Goal: Task Accomplishment & Management: Use online tool/utility

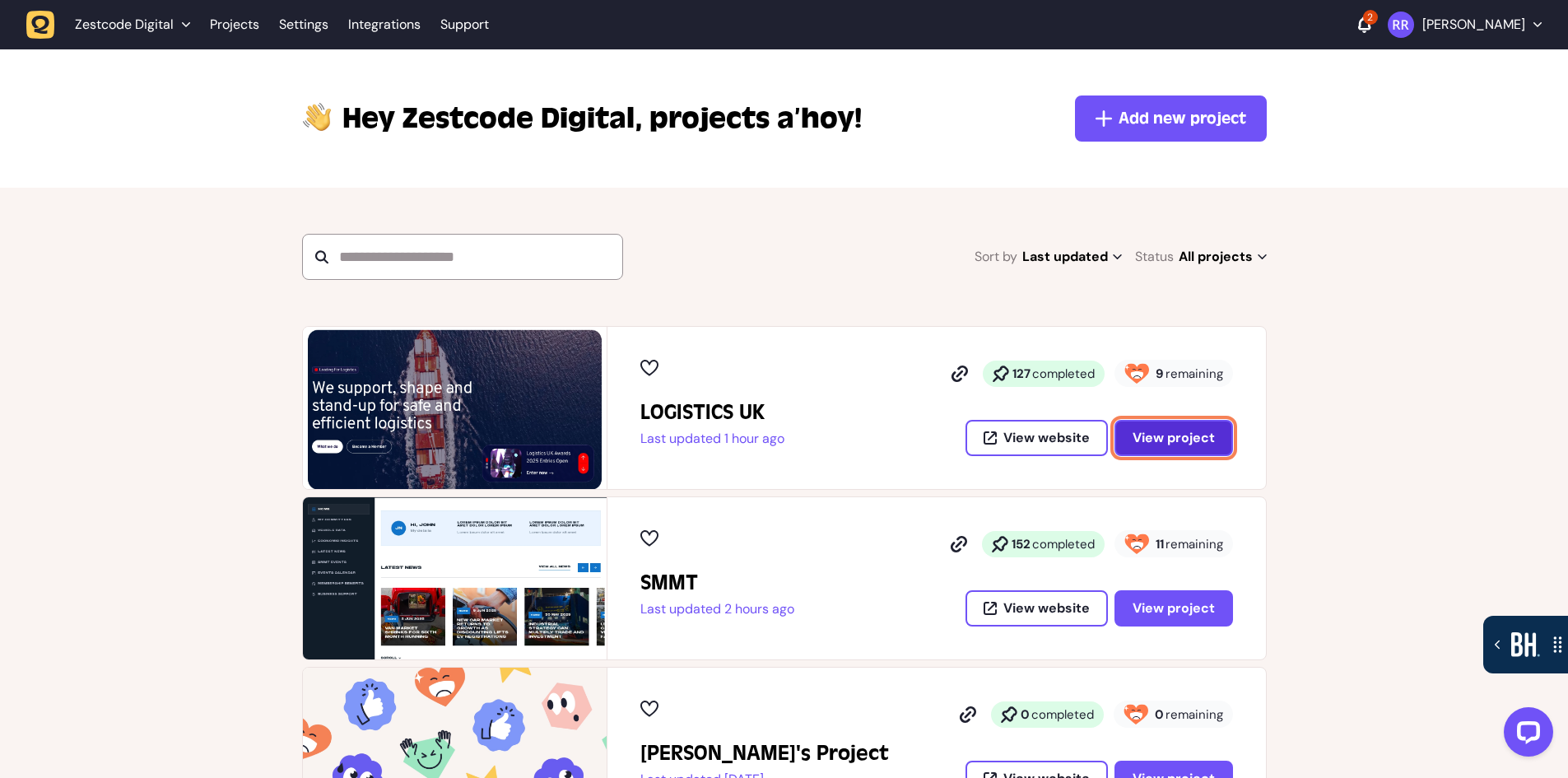
click at [1168, 442] on span "View project" at bounding box center [1174, 438] width 83 height 13
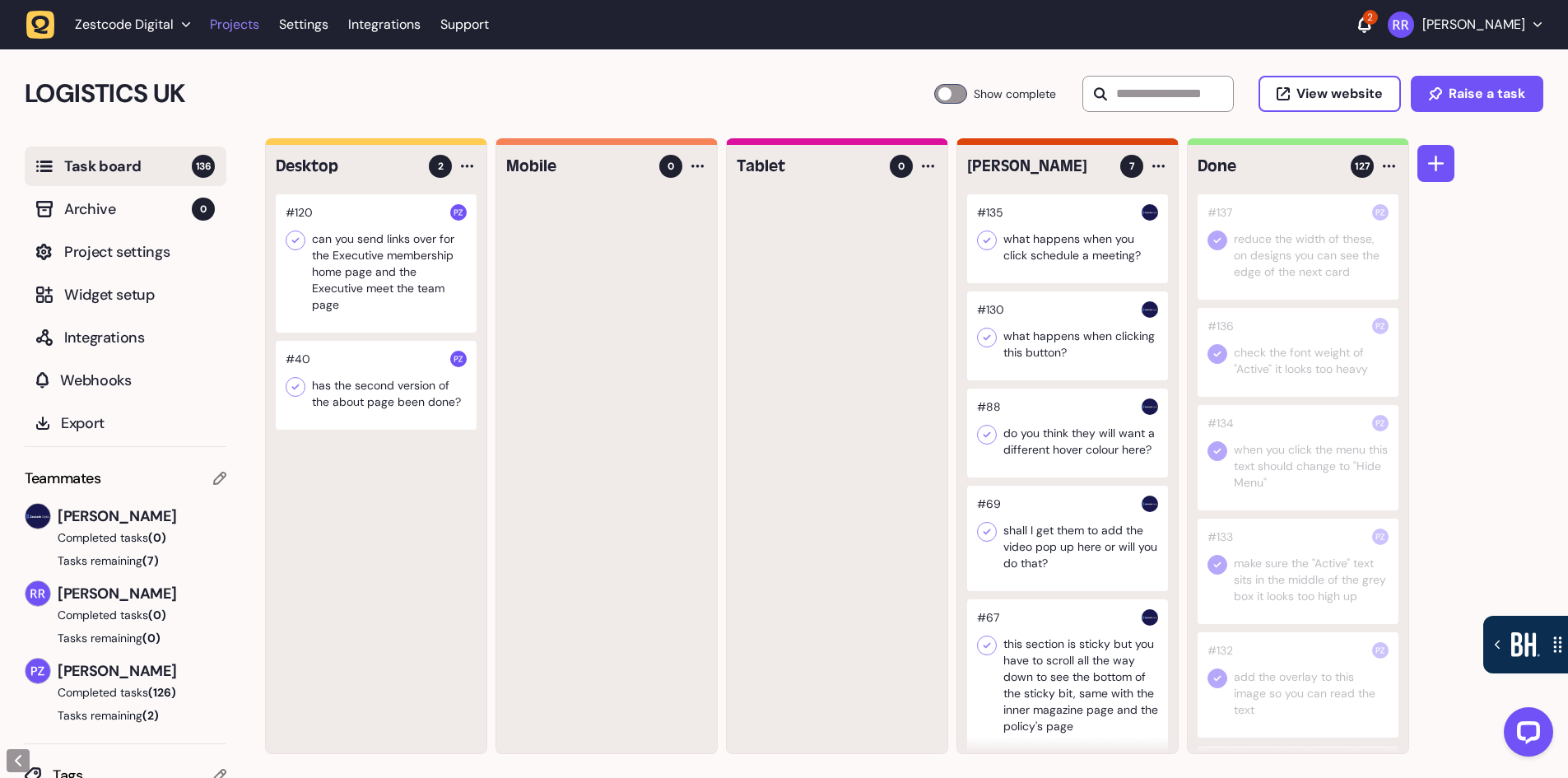
click at [236, 28] on link "Projects" at bounding box center [235, 25] width 50 height 30
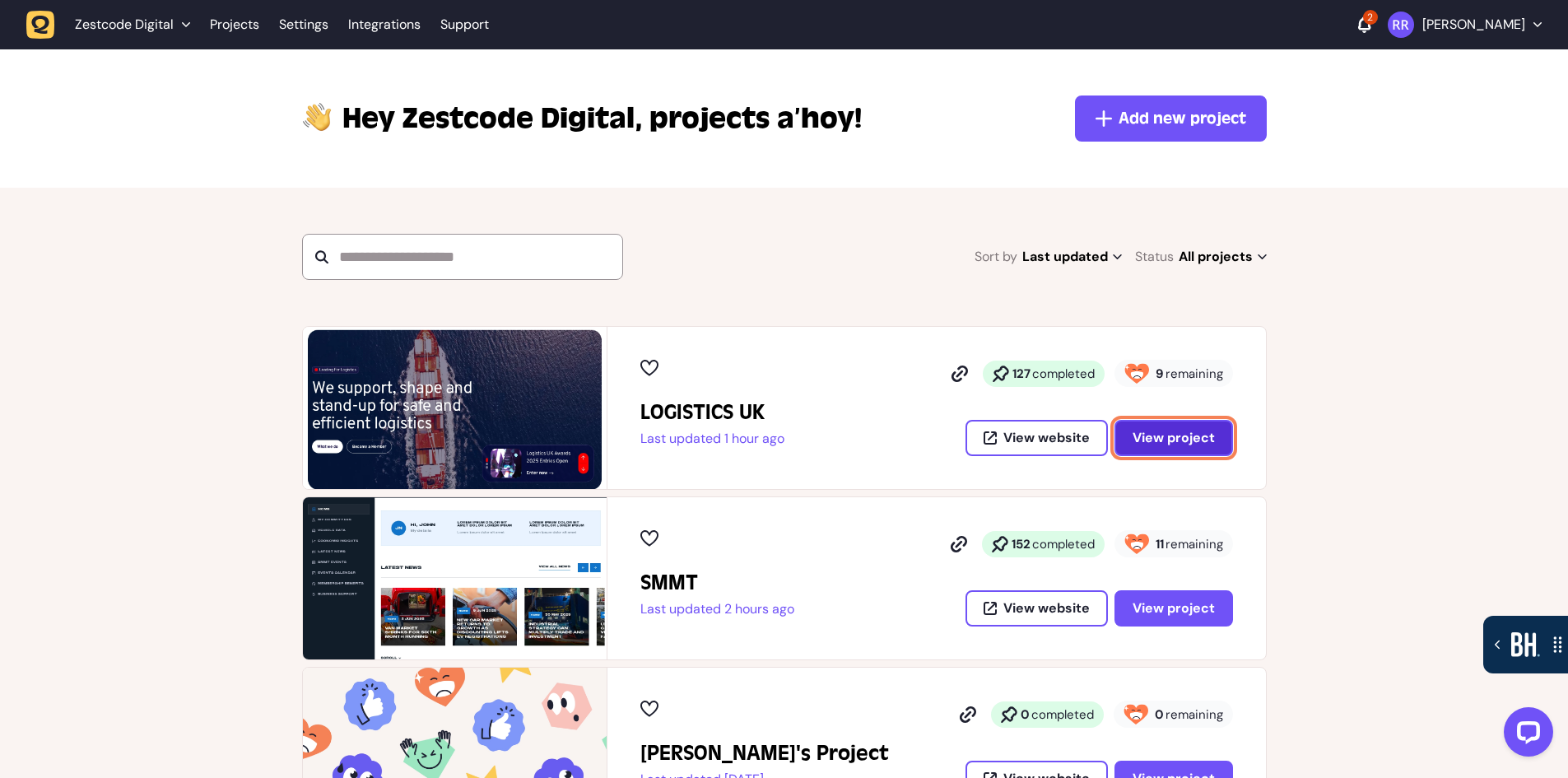
click at [1159, 436] on span "View project" at bounding box center [1174, 438] width 83 height 13
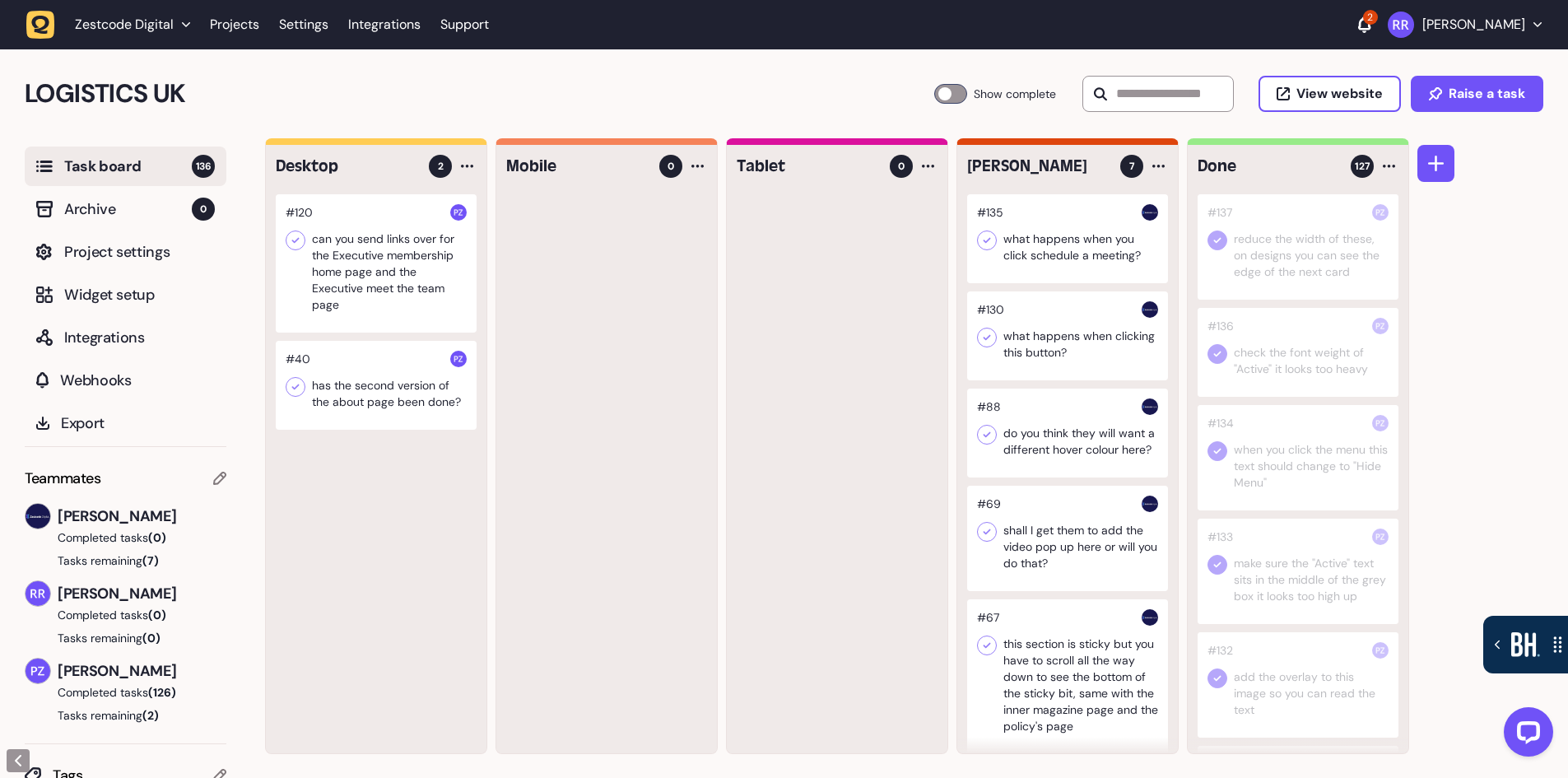
click at [1322, 262] on div at bounding box center [1298, 246] width 201 height 105
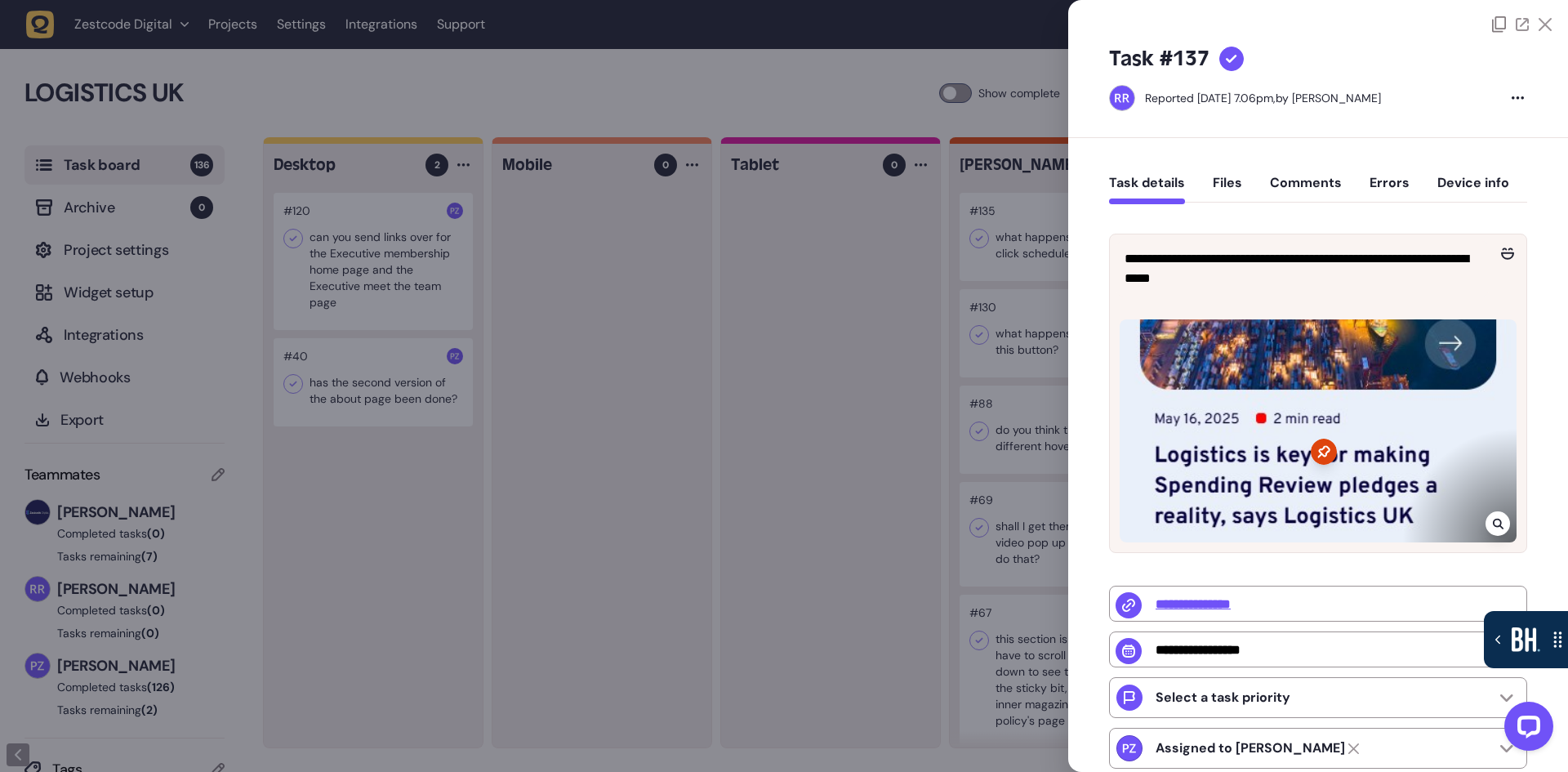
click at [1493, 518] on icon at bounding box center [1497, 523] width 11 height 11
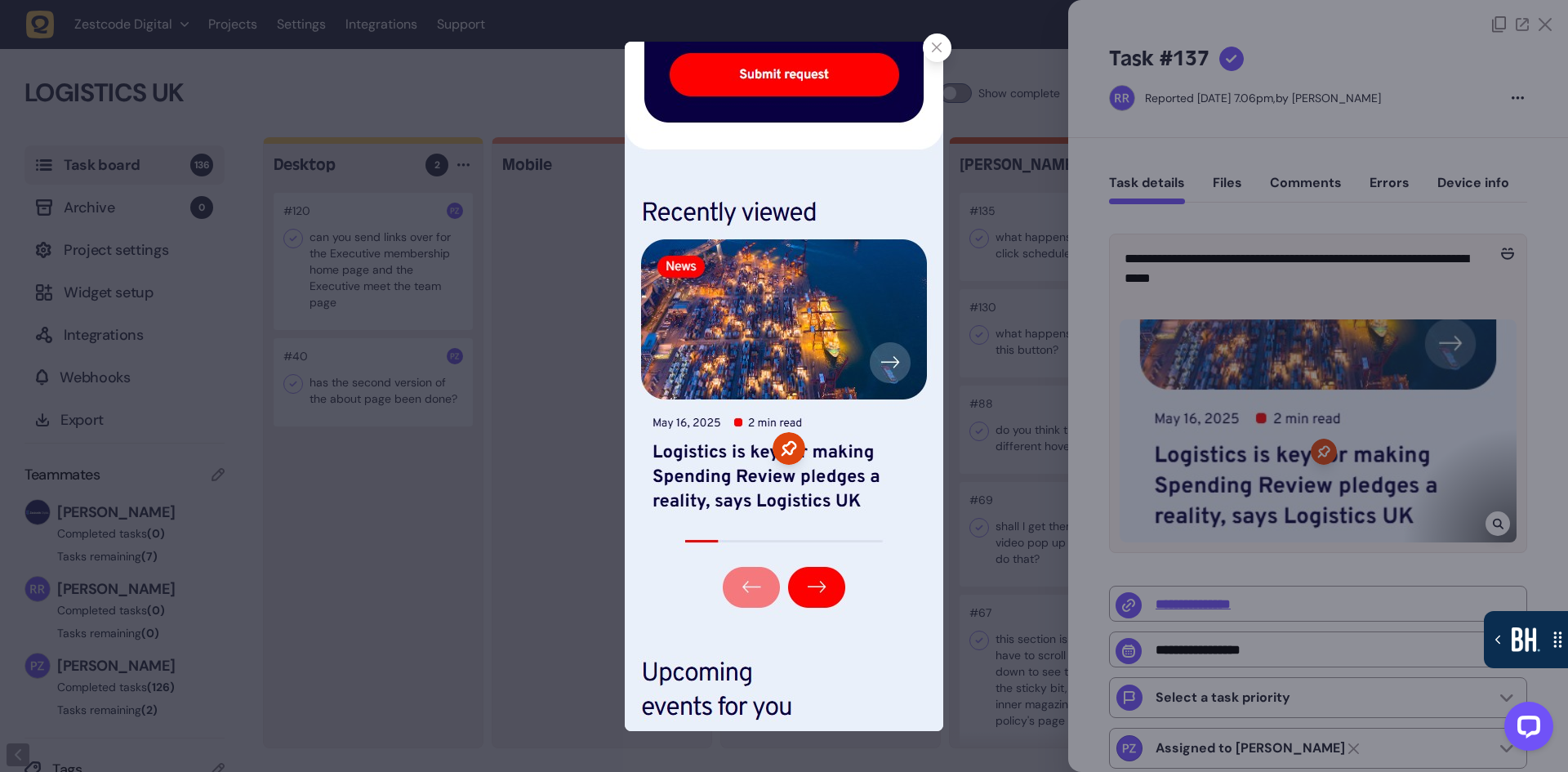
click at [1220, 482] on div at bounding box center [784, 386] width 1568 height 772
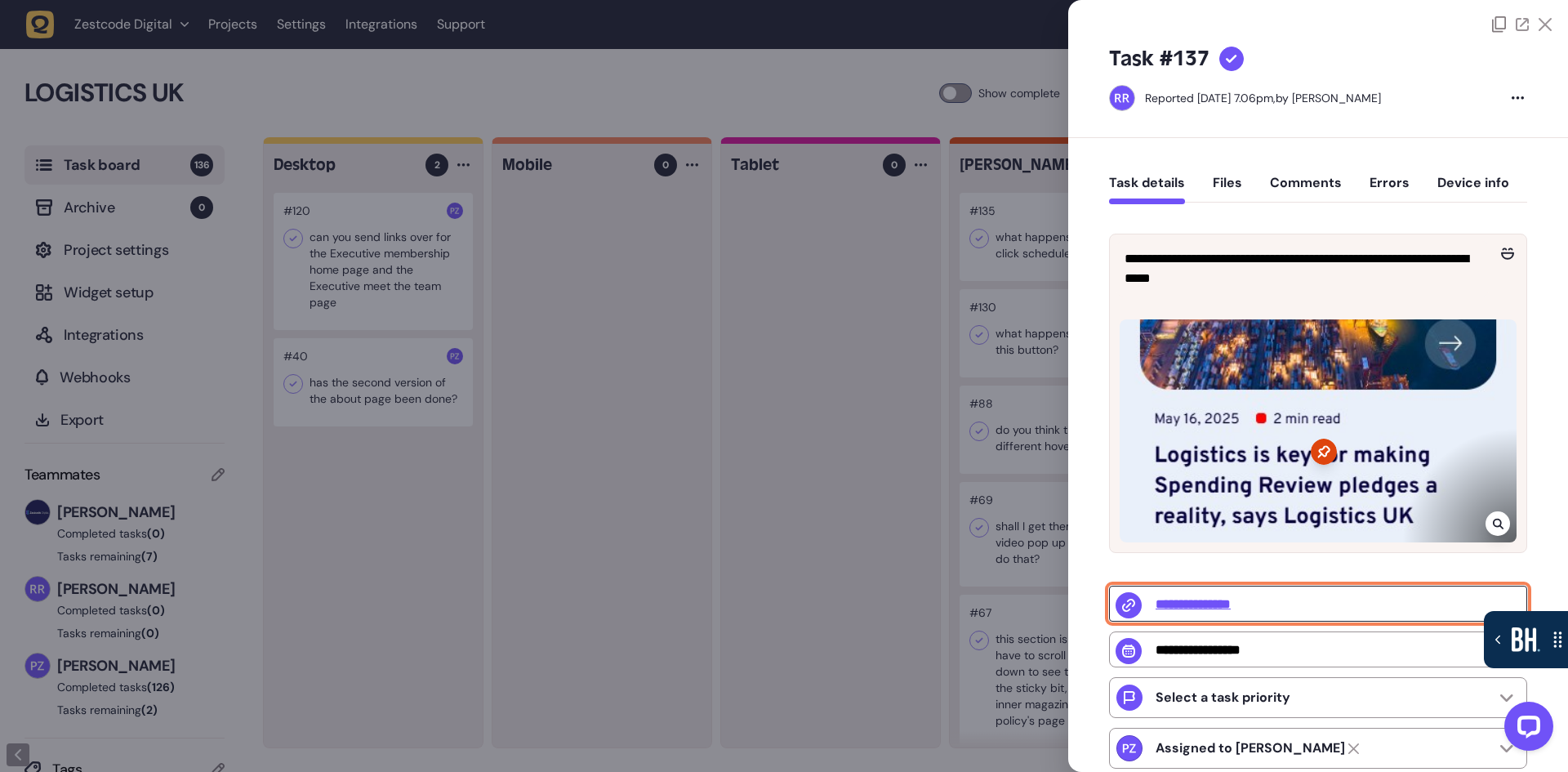
click at [1223, 603] on input "**********" at bounding box center [1319, 604] width 418 height 36
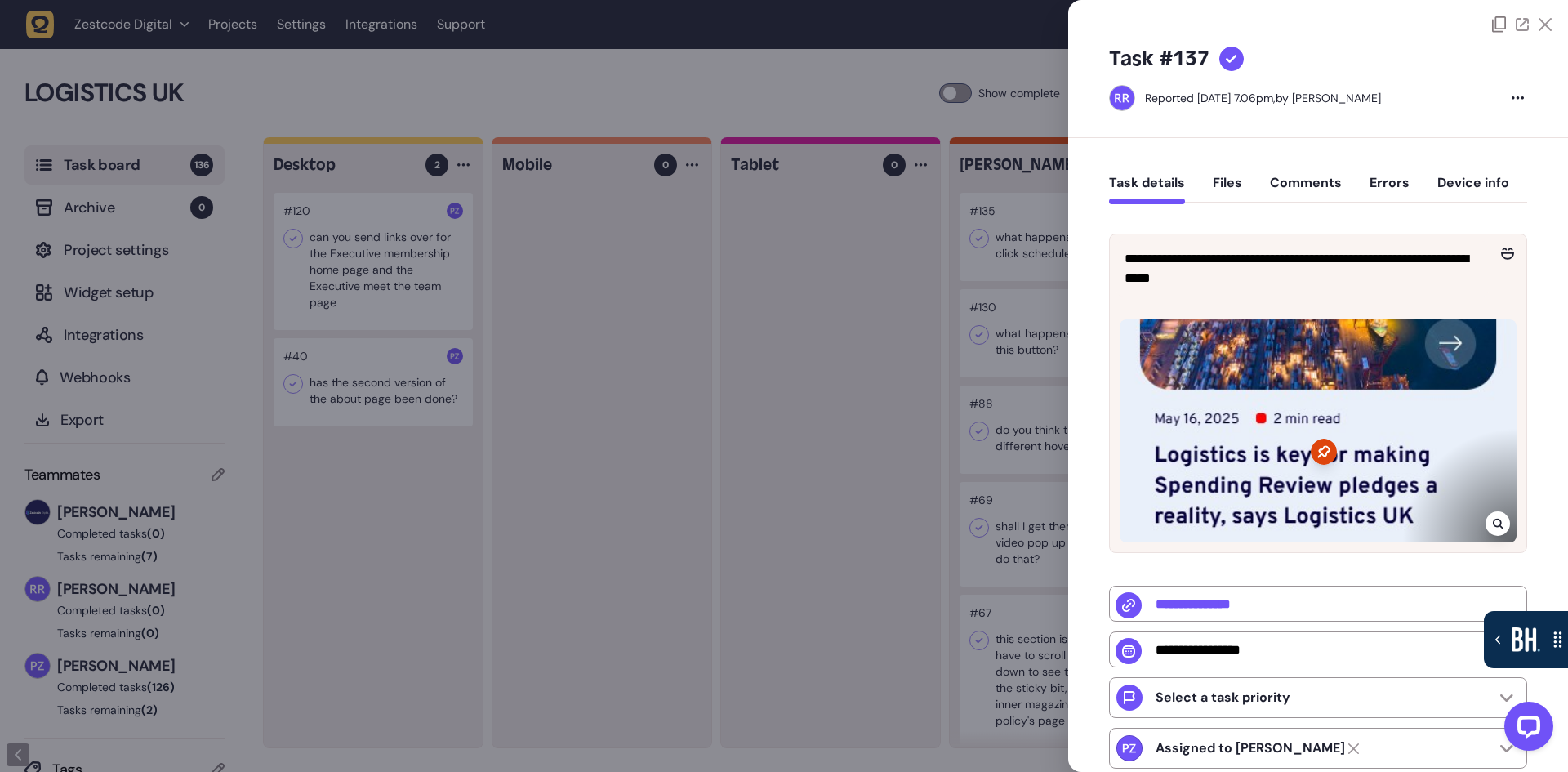
click at [871, 497] on div at bounding box center [784, 386] width 1568 height 772
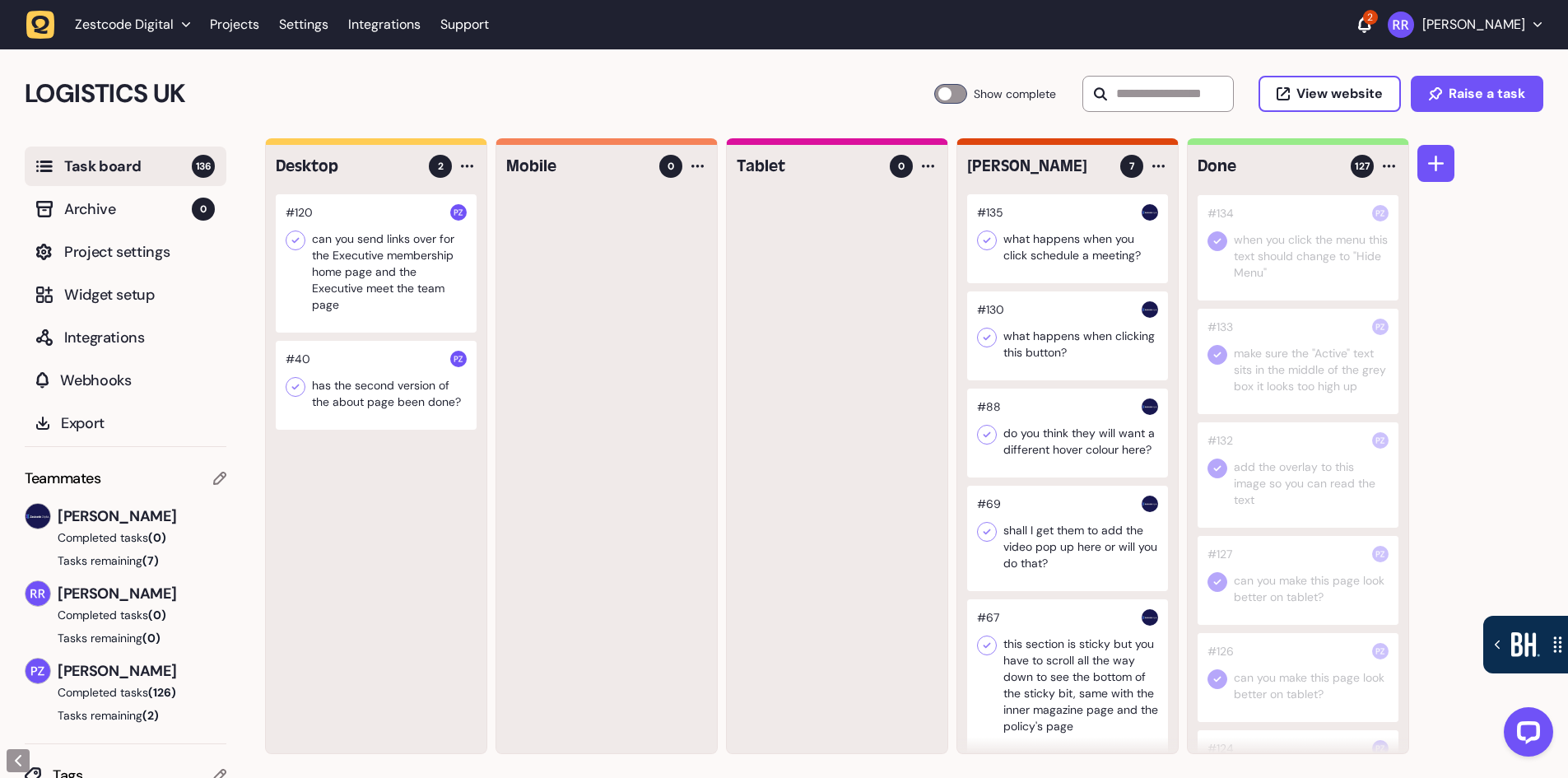
scroll to position [247, 0]
click at [1299, 456] on div at bounding box center [1298, 437] width 201 height 105
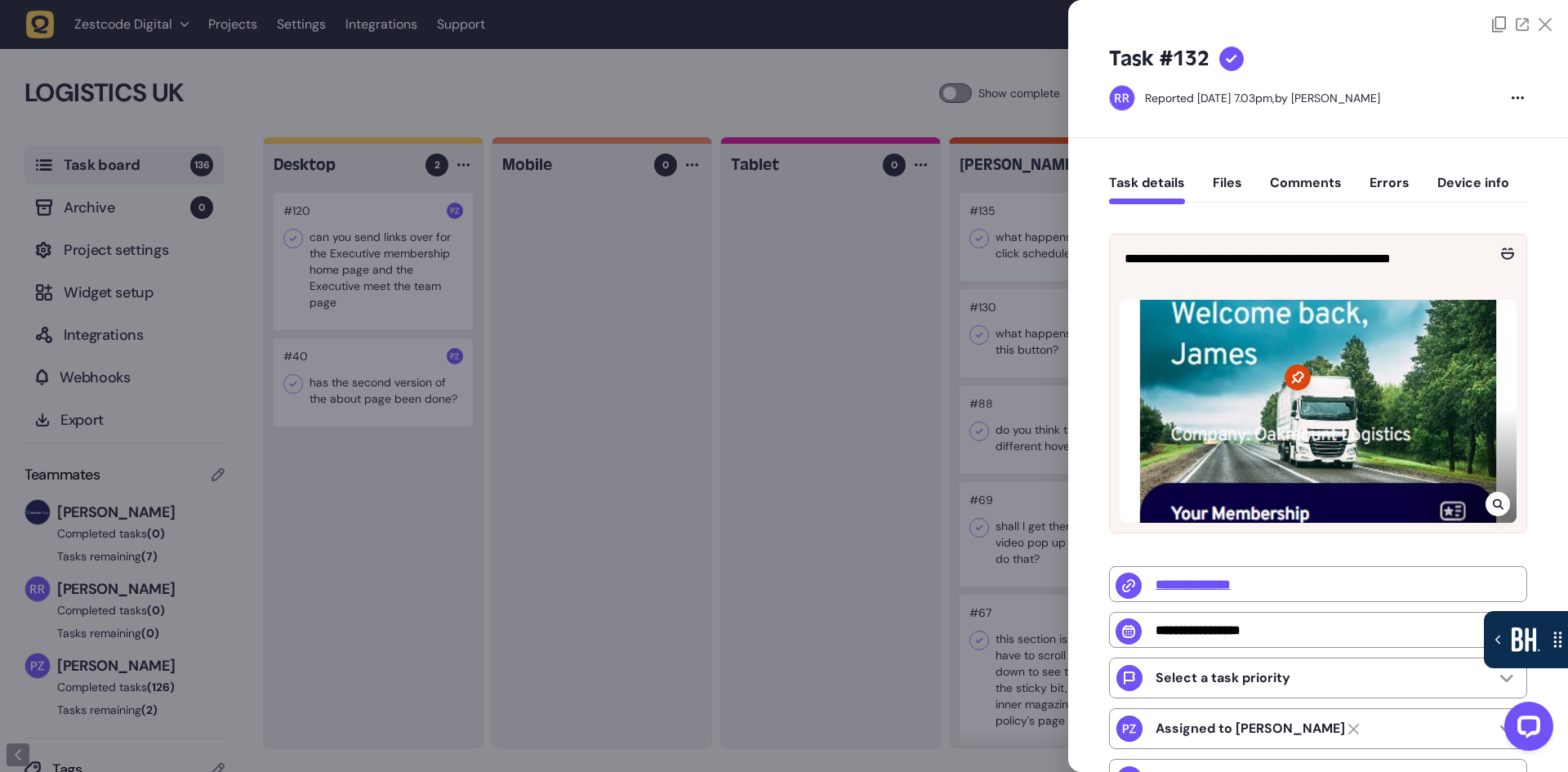
drag, startPoint x: 814, startPoint y: 527, endPoint x: 867, endPoint y: 531, distance: 53.2
click at [814, 528] on div at bounding box center [784, 386] width 1568 height 772
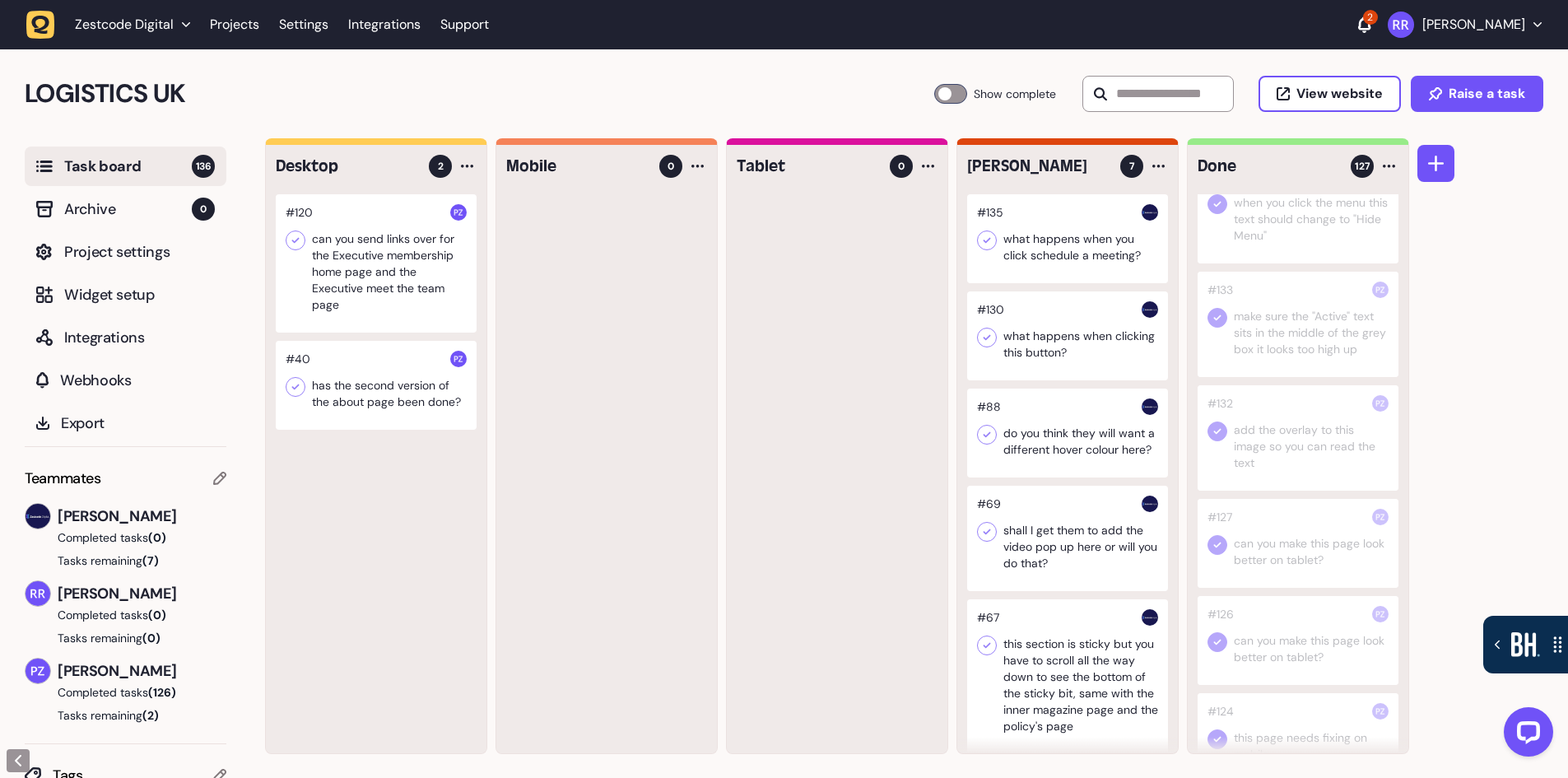
click at [1303, 465] on div at bounding box center [1298, 437] width 201 height 105
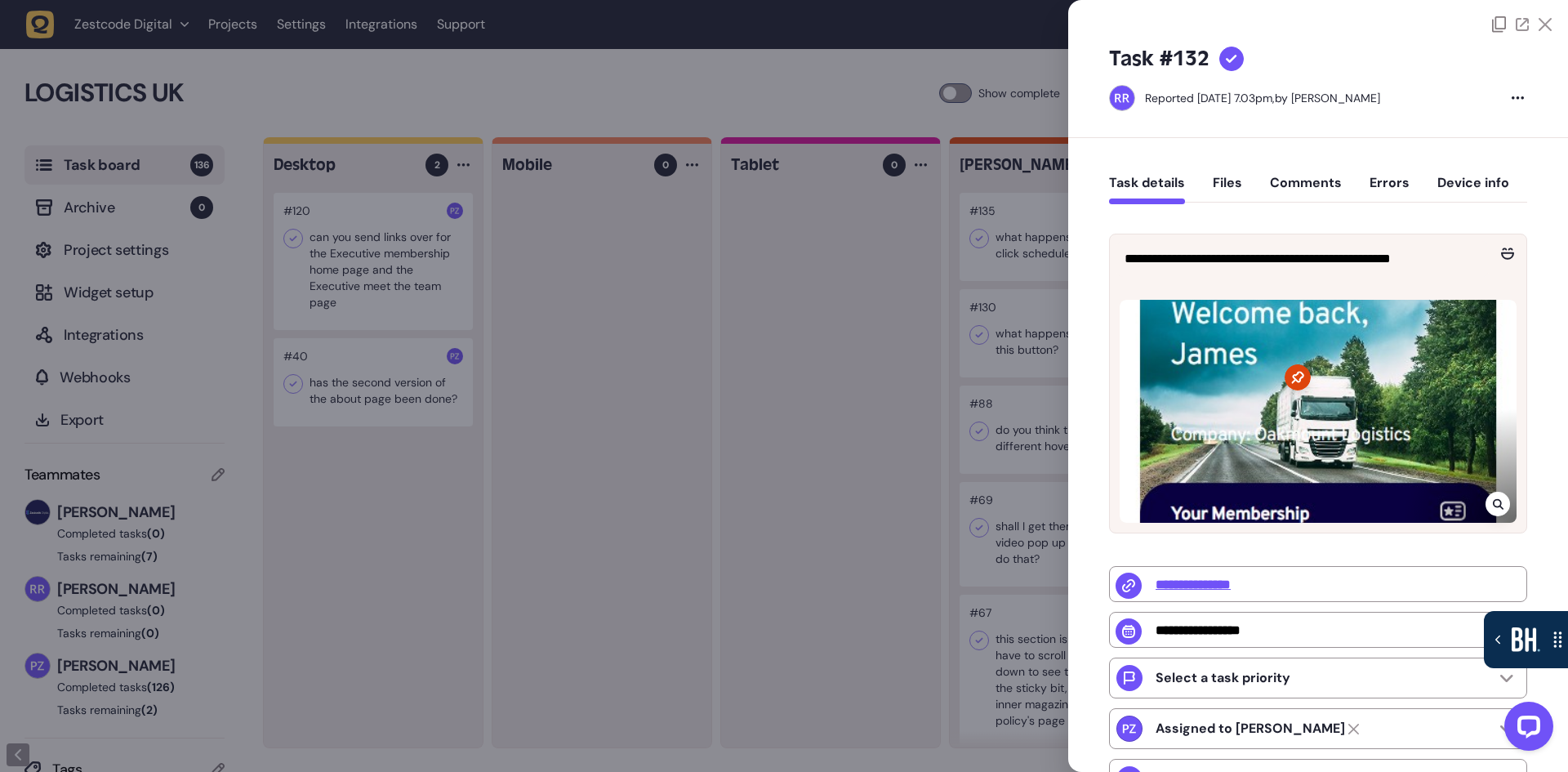
click at [1498, 497] on icon at bounding box center [1498, 504] width 11 height 13
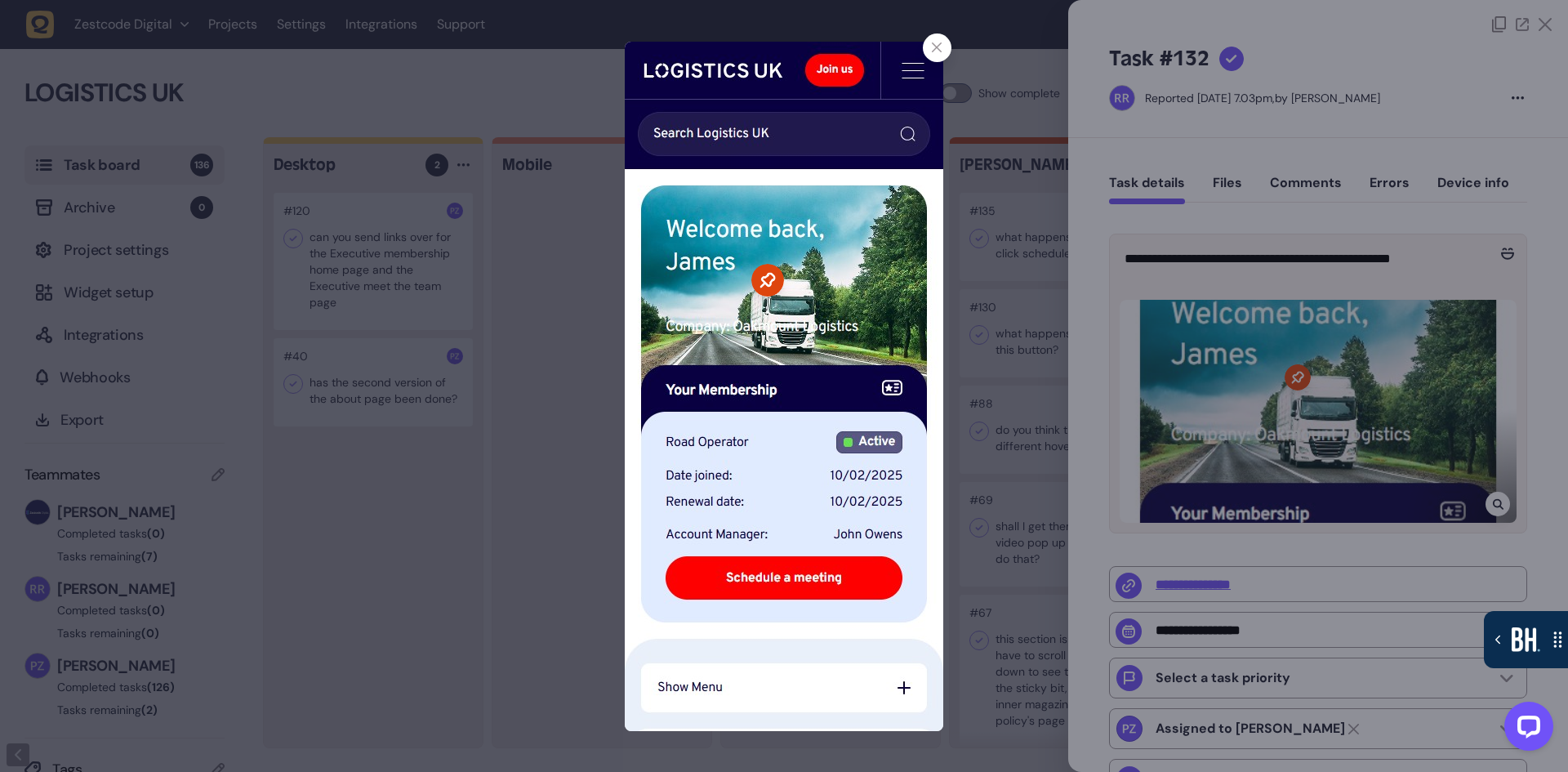
click at [1220, 580] on div at bounding box center [784, 386] width 1568 height 772
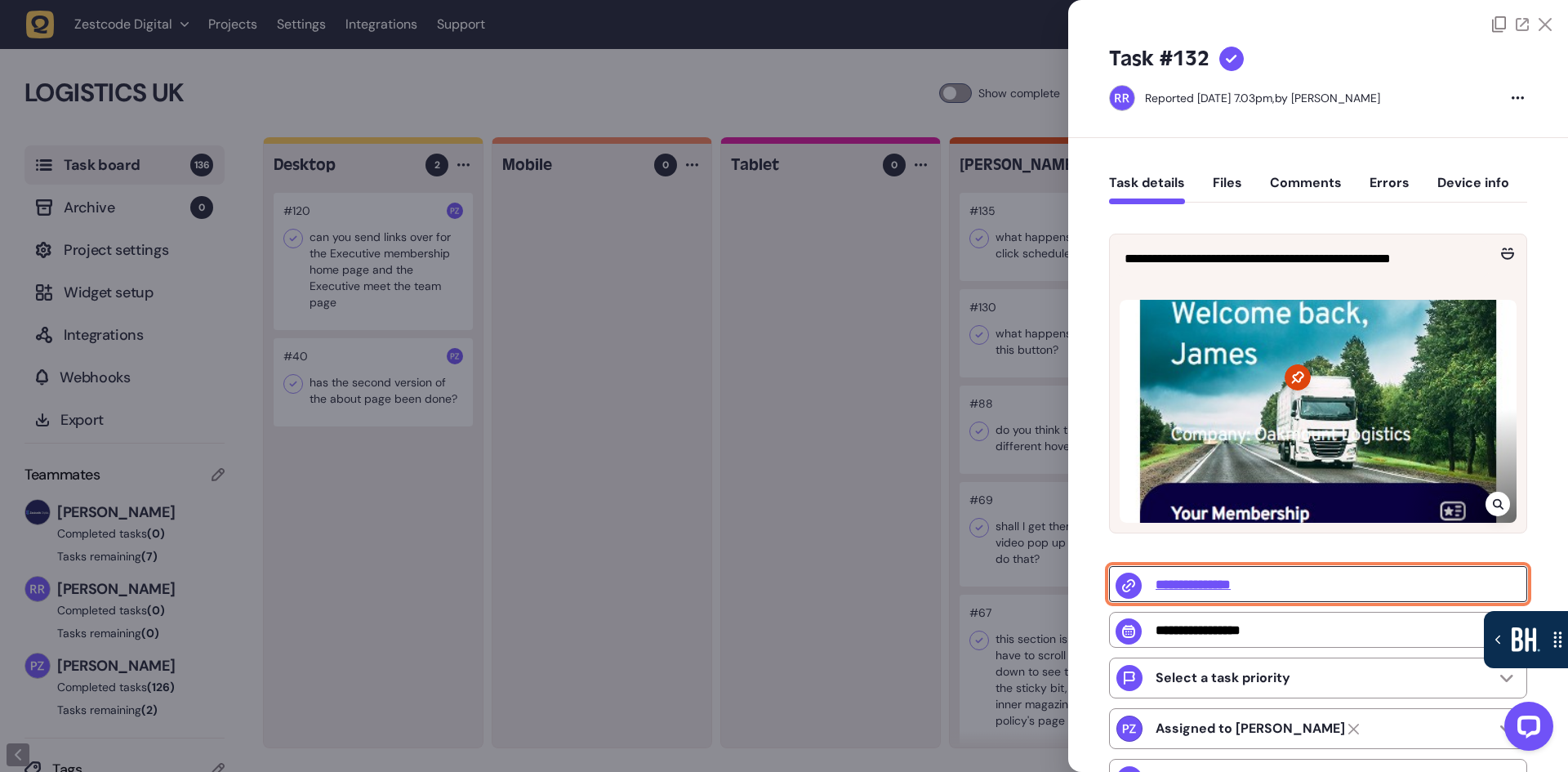
click at [1214, 587] on input "**********" at bounding box center [1319, 584] width 418 height 36
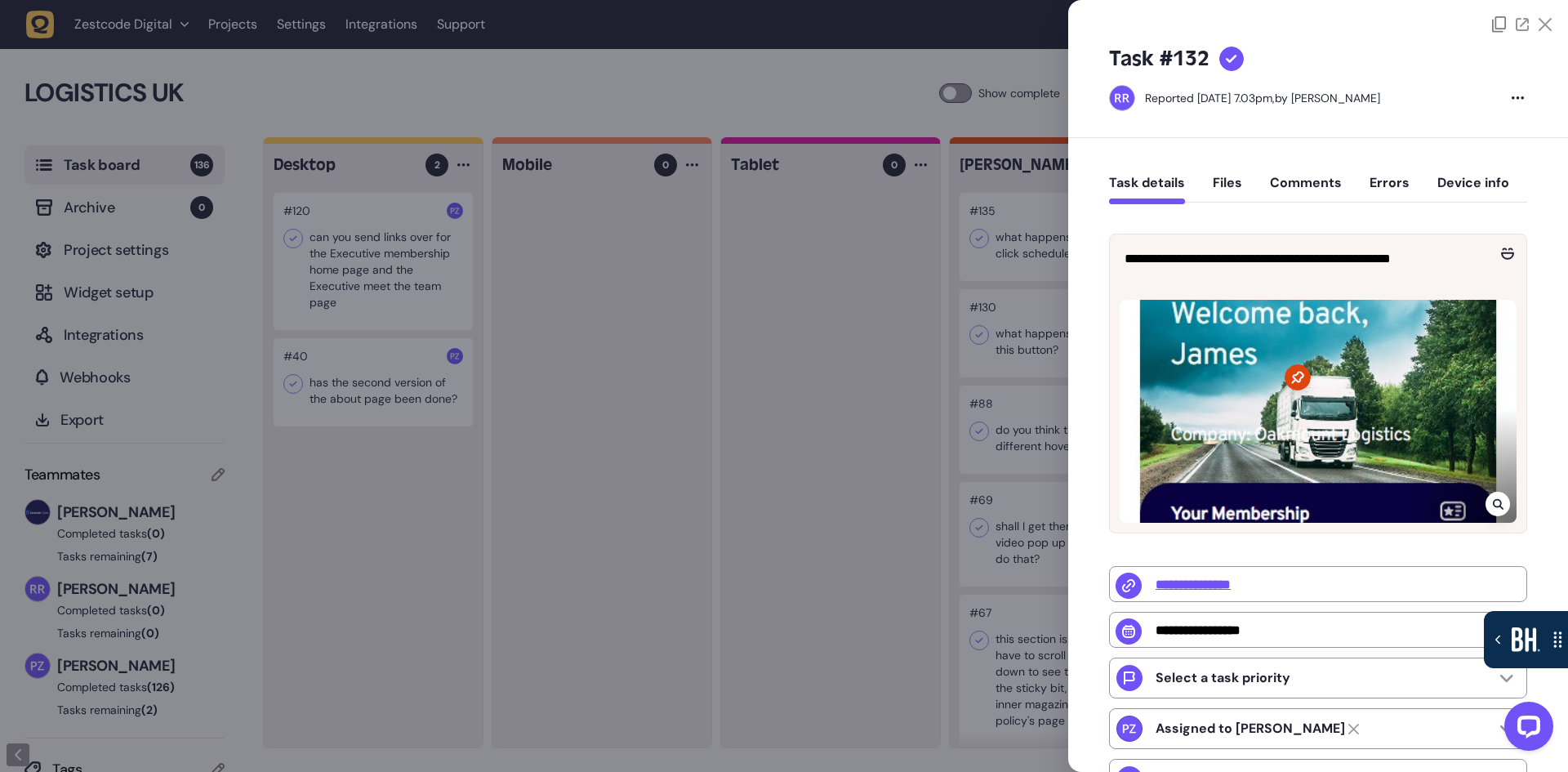
click at [825, 502] on div at bounding box center [784, 386] width 1568 height 772
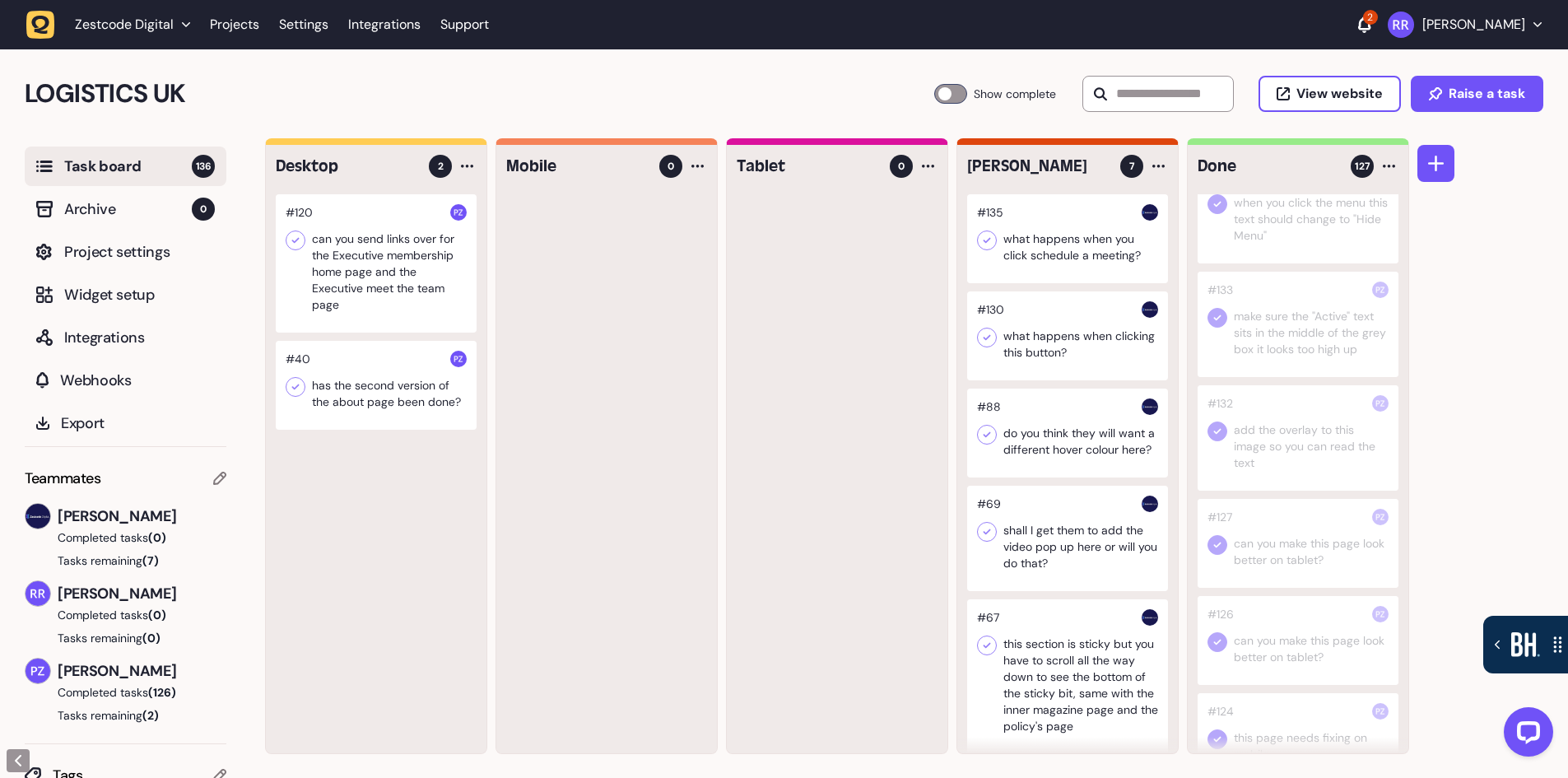
scroll to position [412, 0]
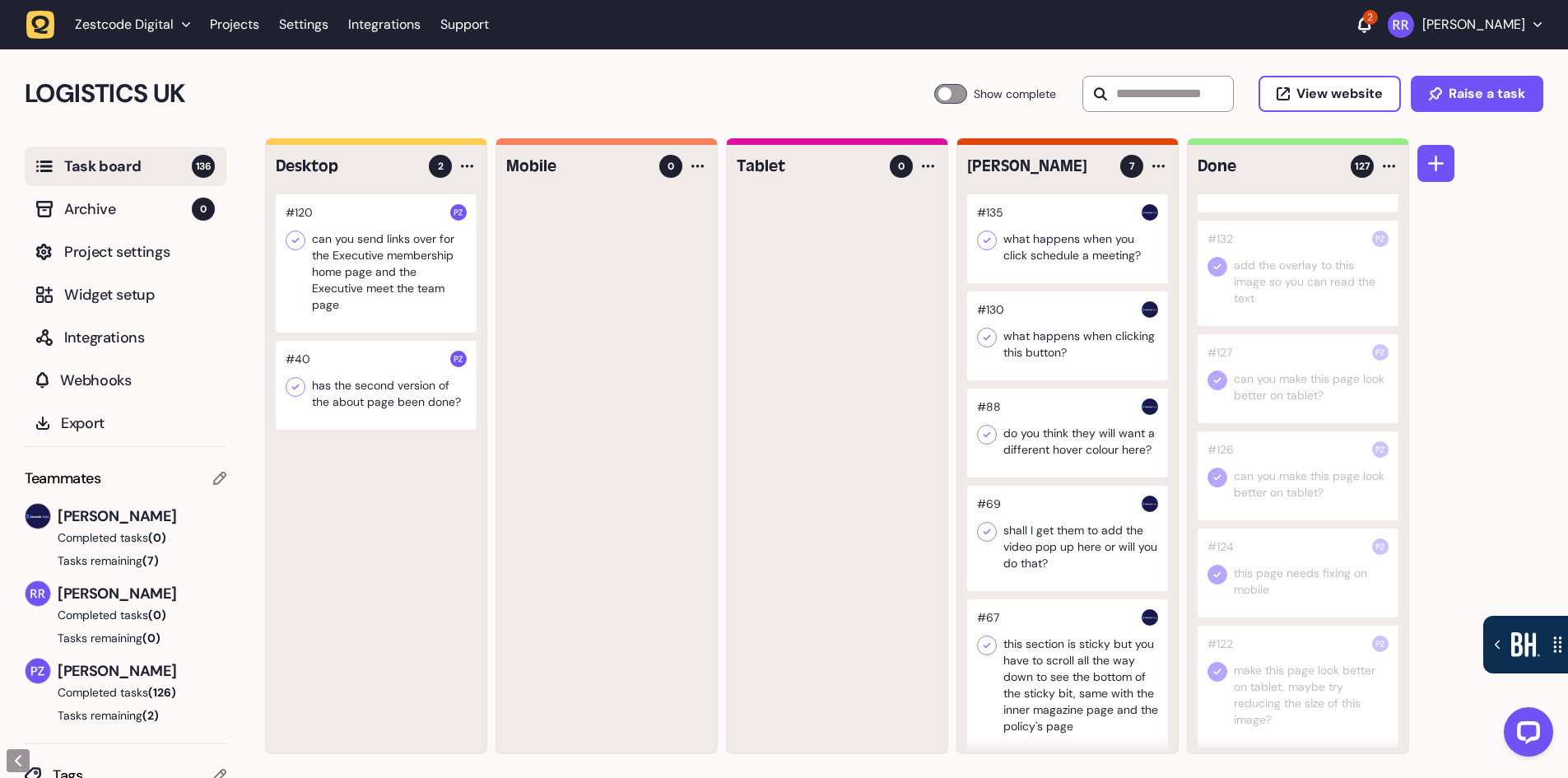
click at [1303, 579] on div at bounding box center [1298, 573] width 201 height 89
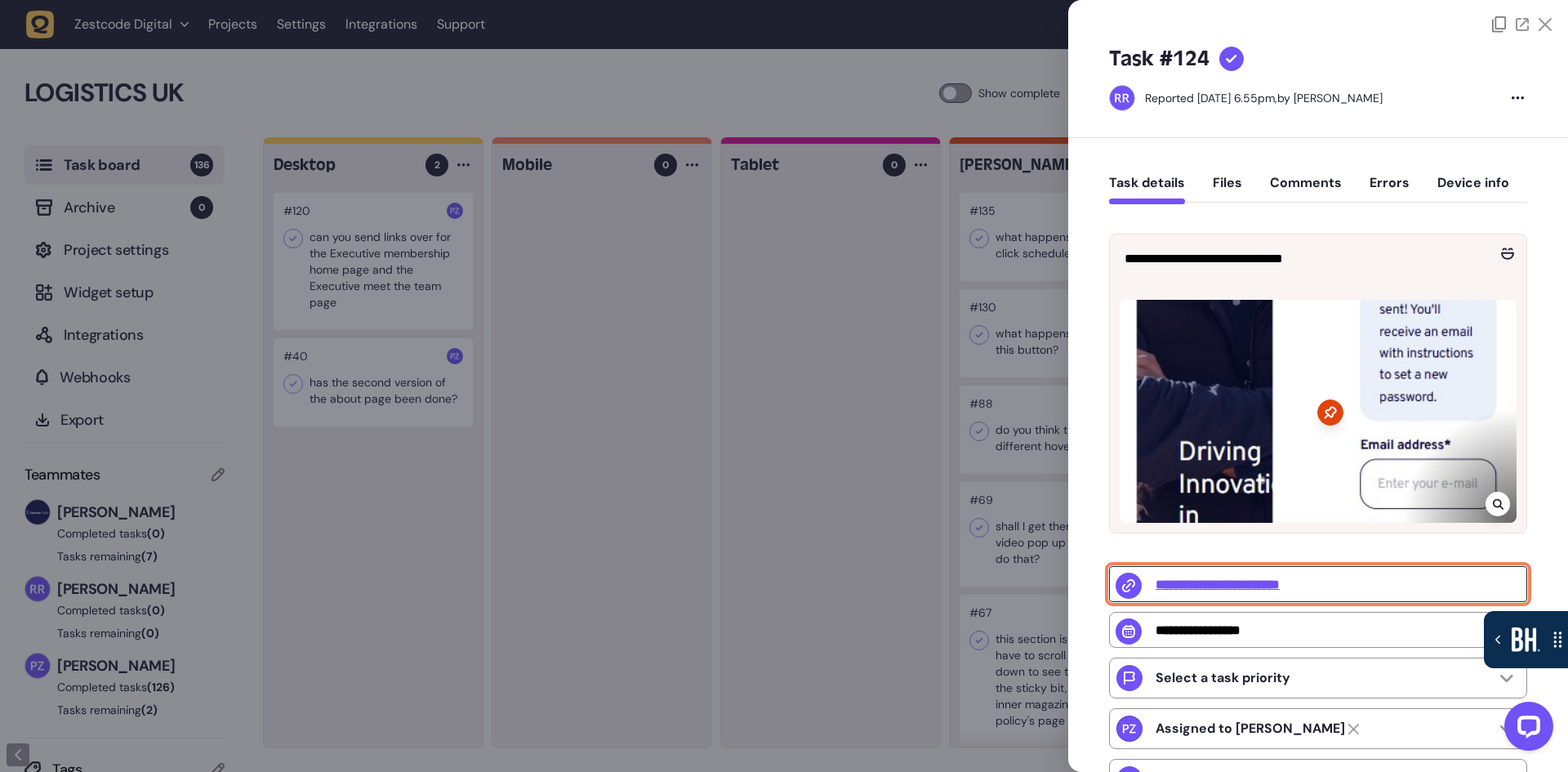
click at [1237, 579] on input "**********" at bounding box center [1319, 584] width 418 height 36
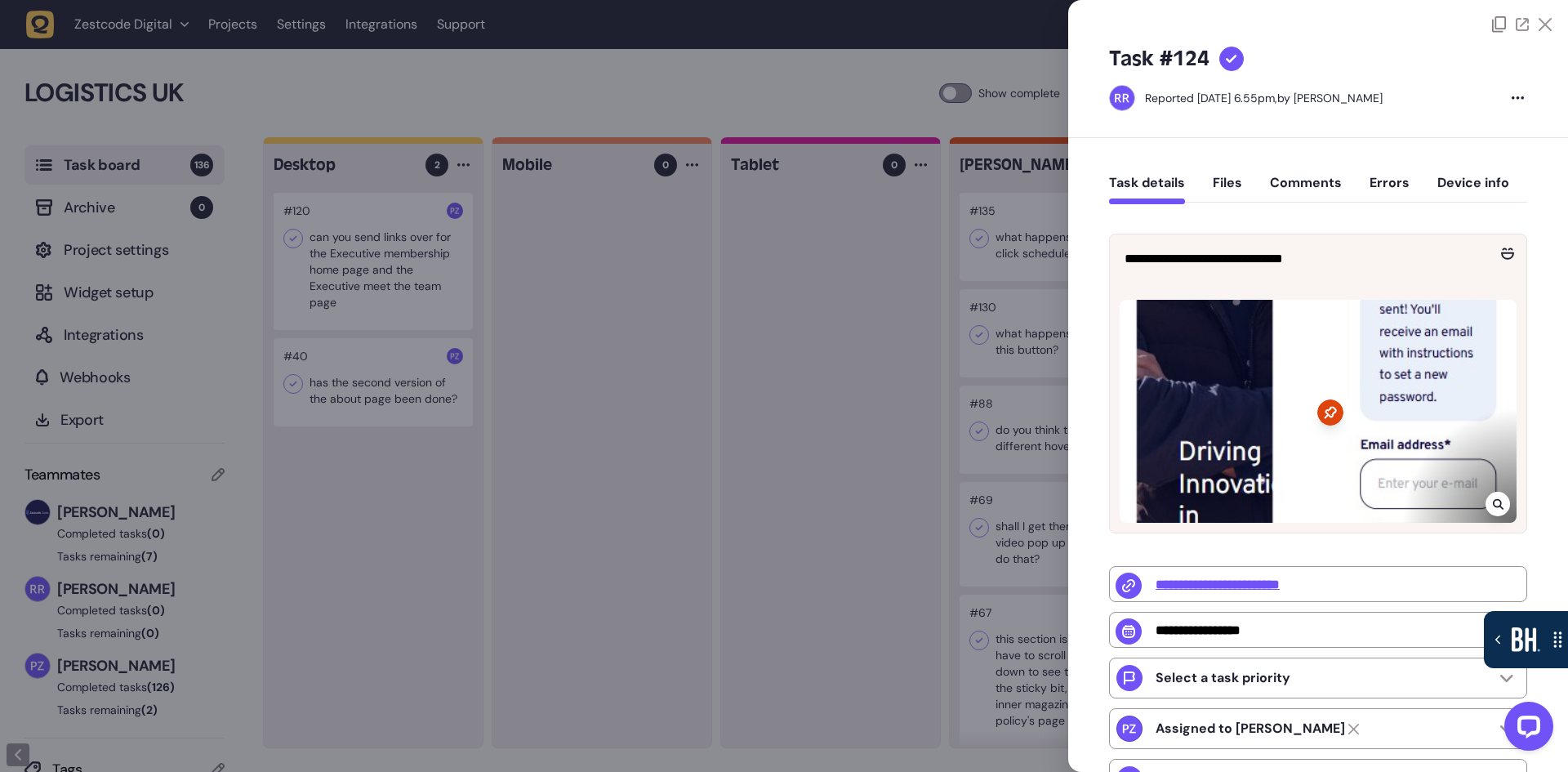
click at [931, 521] on div at bounding box center [784, 386] width 1568 height 772
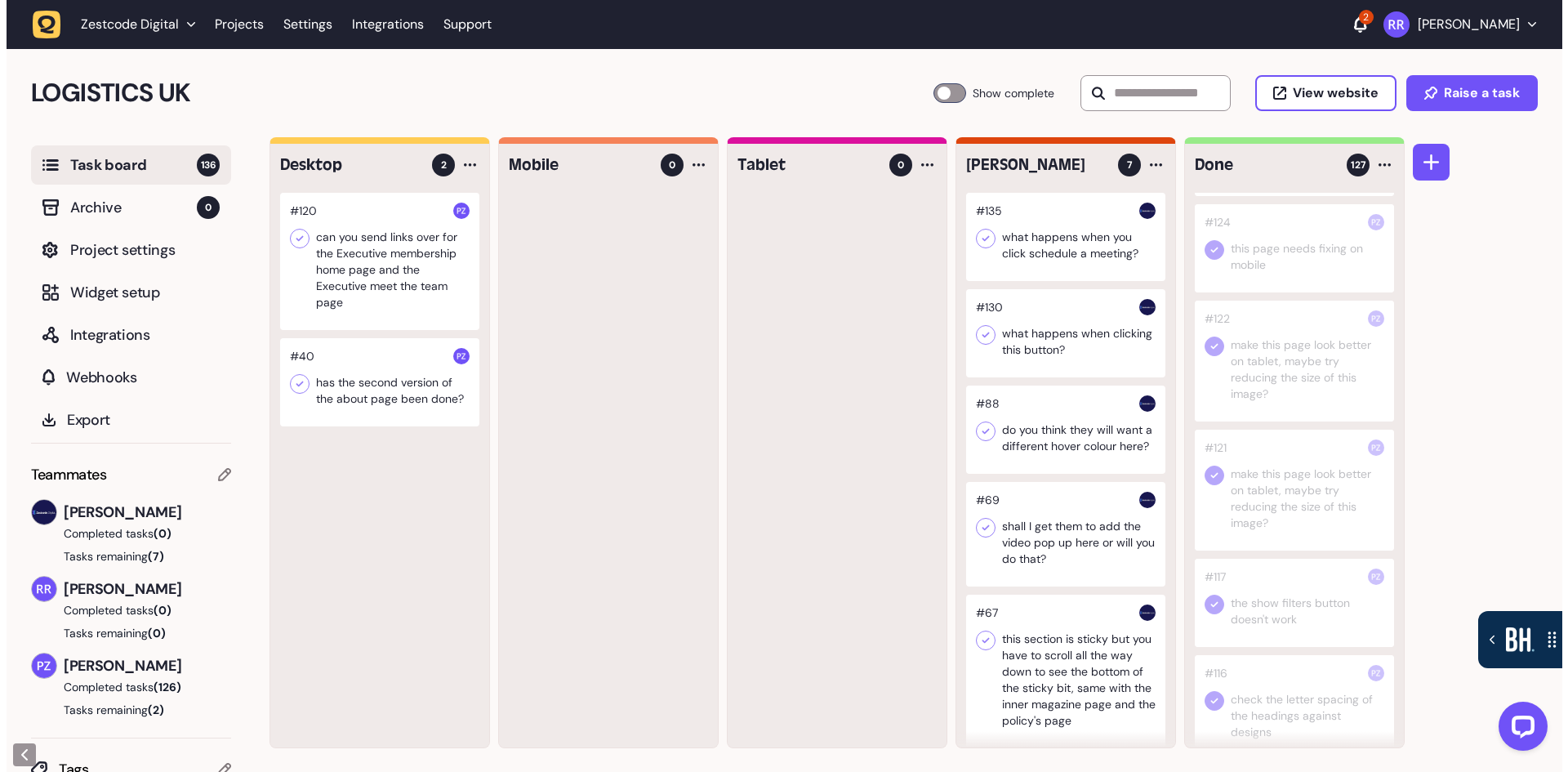
scroll to position [735, 0]
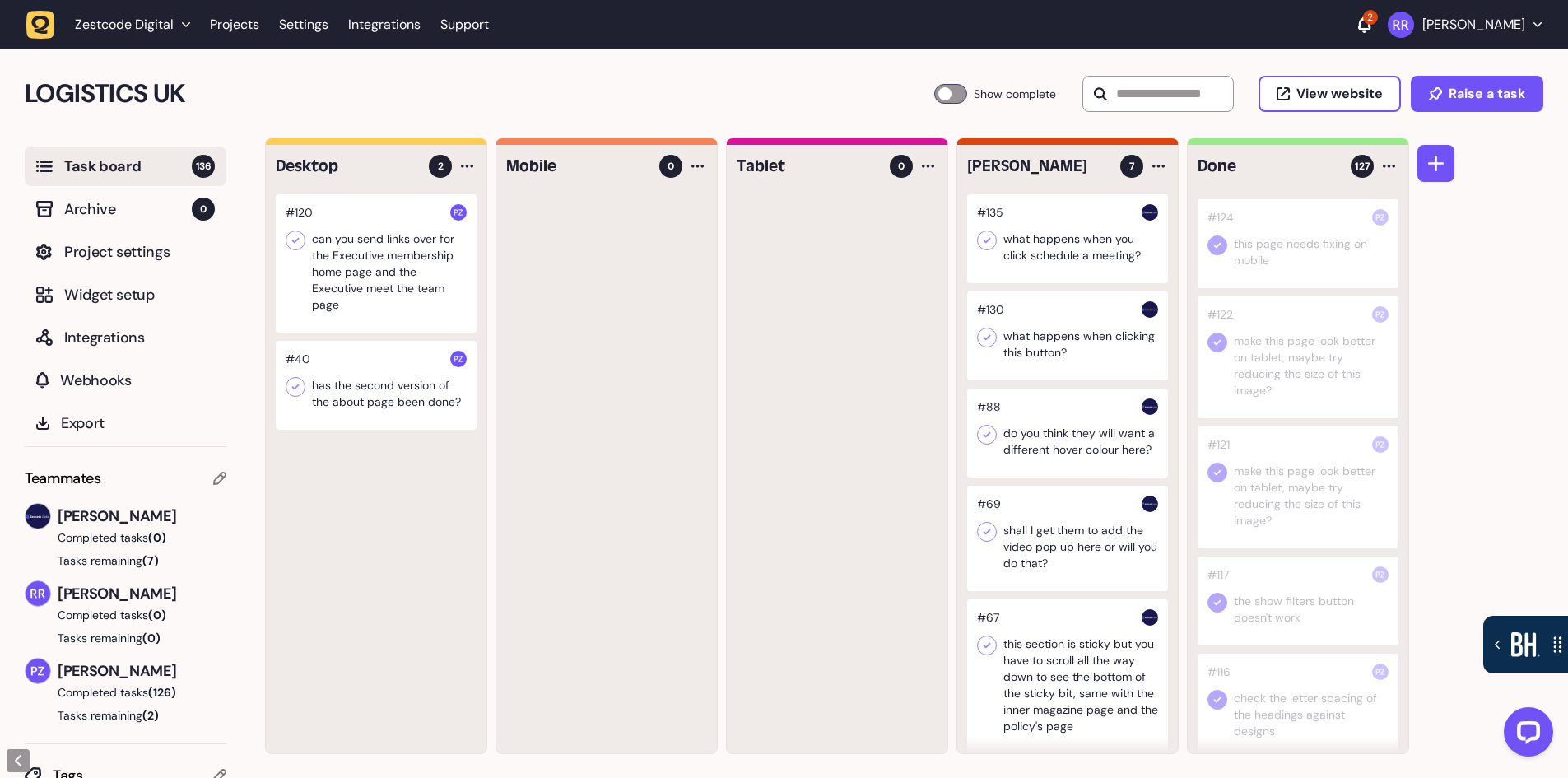
click at [1282, 597] on div at bounding box center [1298, 601] width 201 height 89
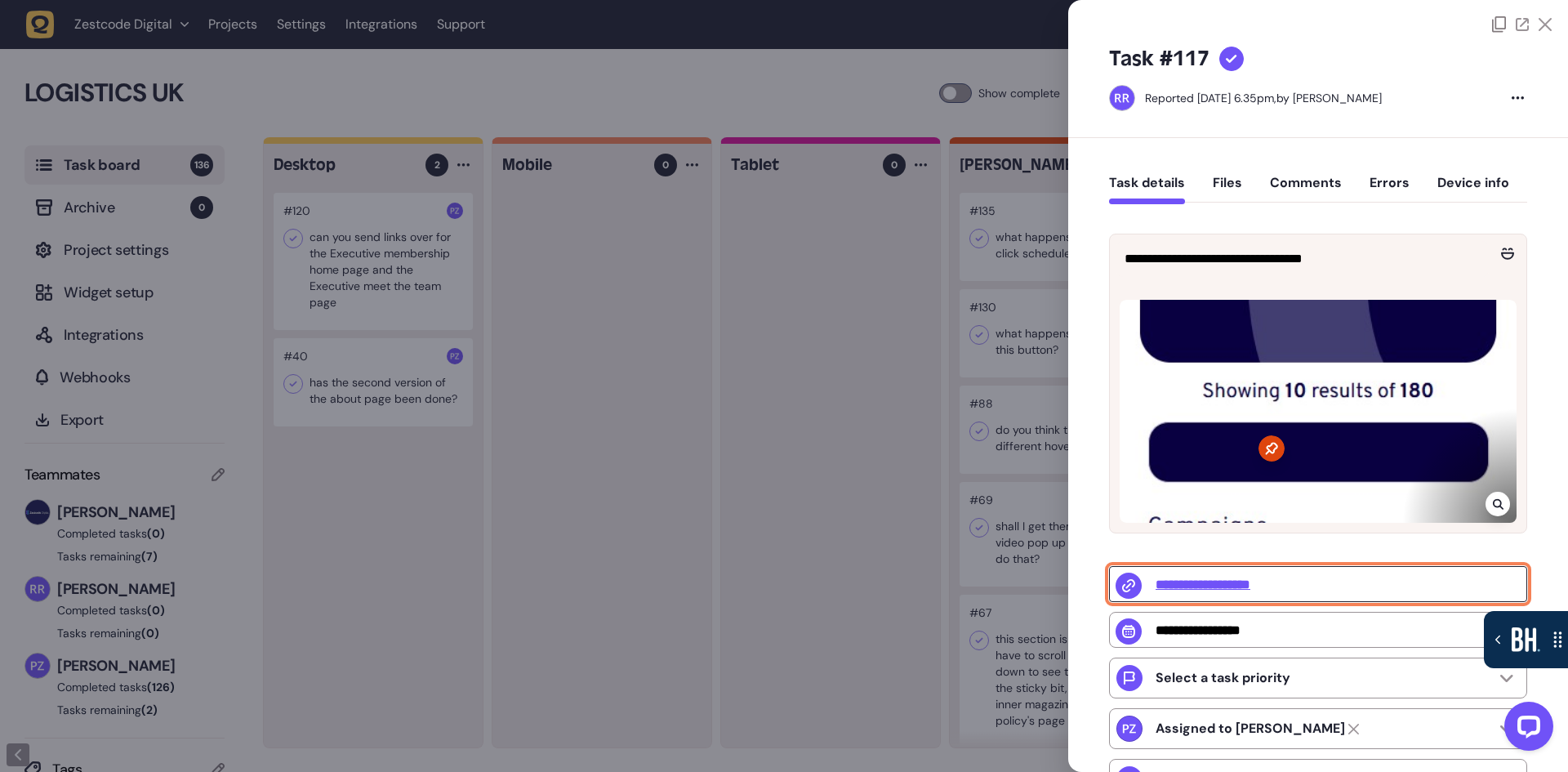
click at [1257, 585] on input "**********" at bounding box center [1319, 584] width 418 height 36
